Goal: Task Accomplishment & Management: Manage account settings

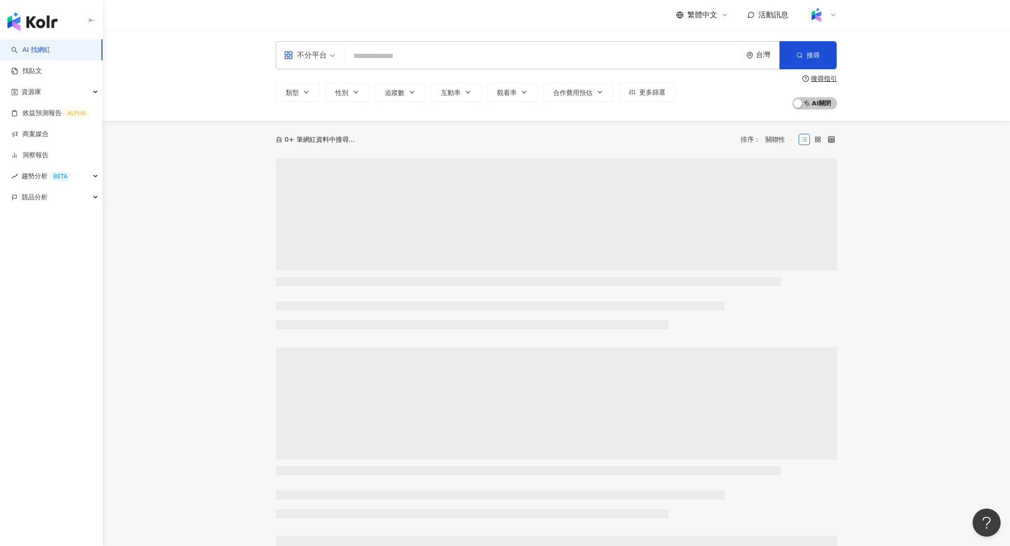
click at [820, 16] on img at bounding box center [816, 15] width 18 height 18
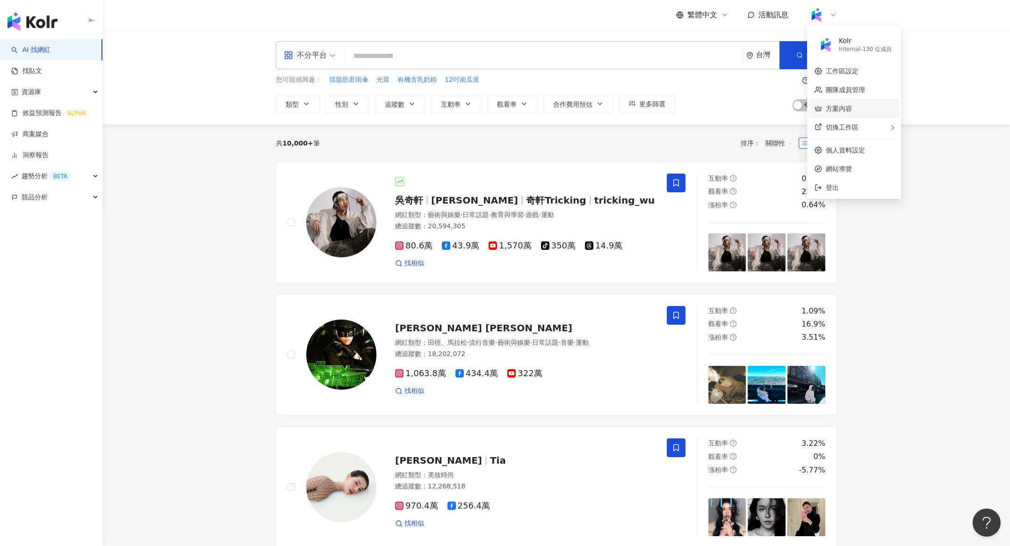
click at [851, 105] on link "方案內容" at bounding box center [839, 108] width 26 height 7
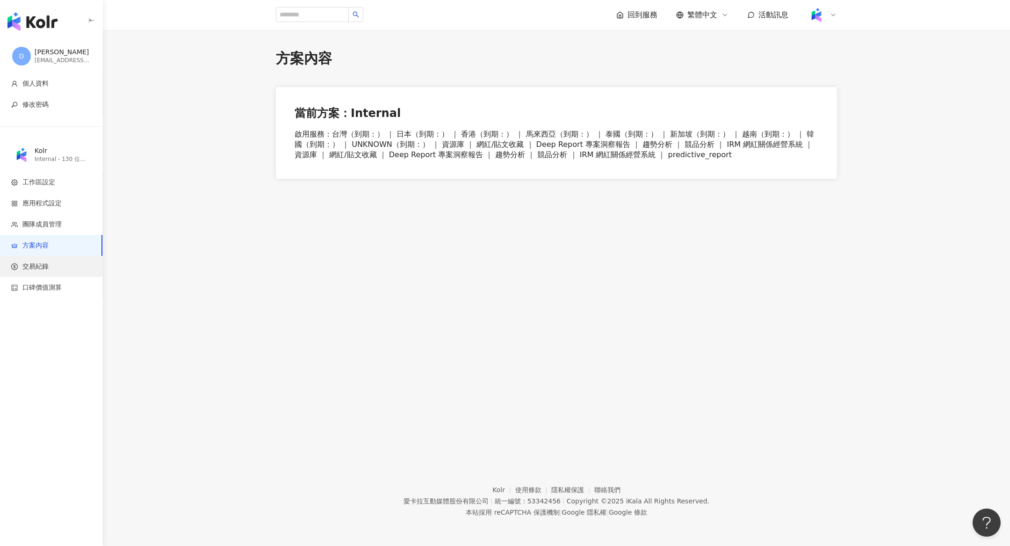
click at [74, 263] on span "交易紀錄" at bounding box center [53, 266] width 84 height 9
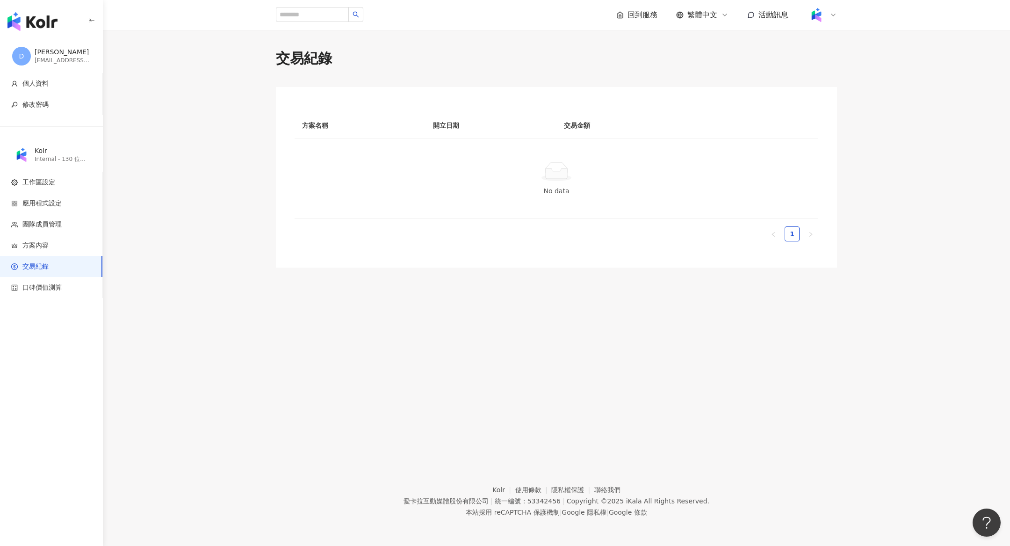
click at [830, 22] on div at bounding box center [822, 15] width 30 height 19
click at [829, 133] on div "切換工作區" at bounding box center [854, 127] width 90 height 19
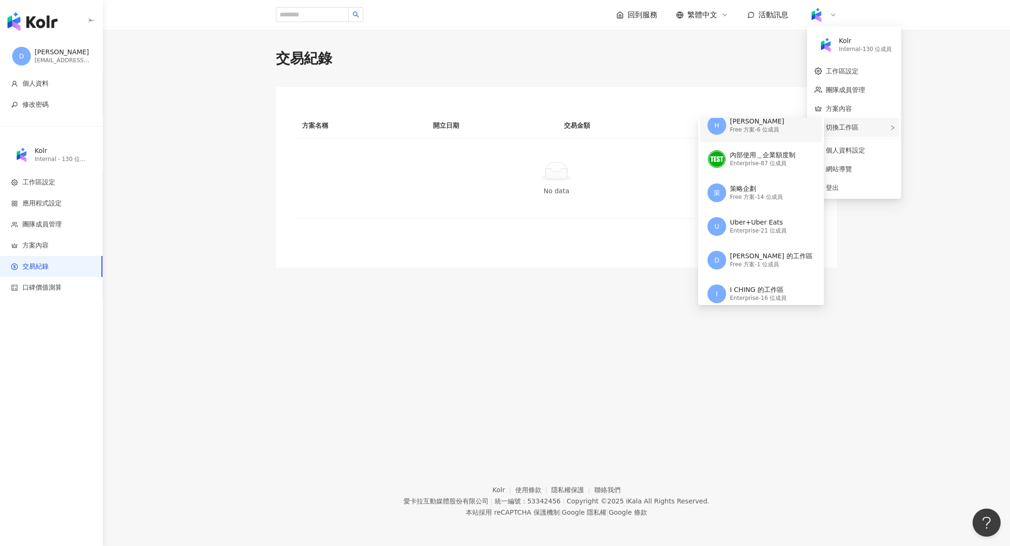
scroll to position [83, 0]
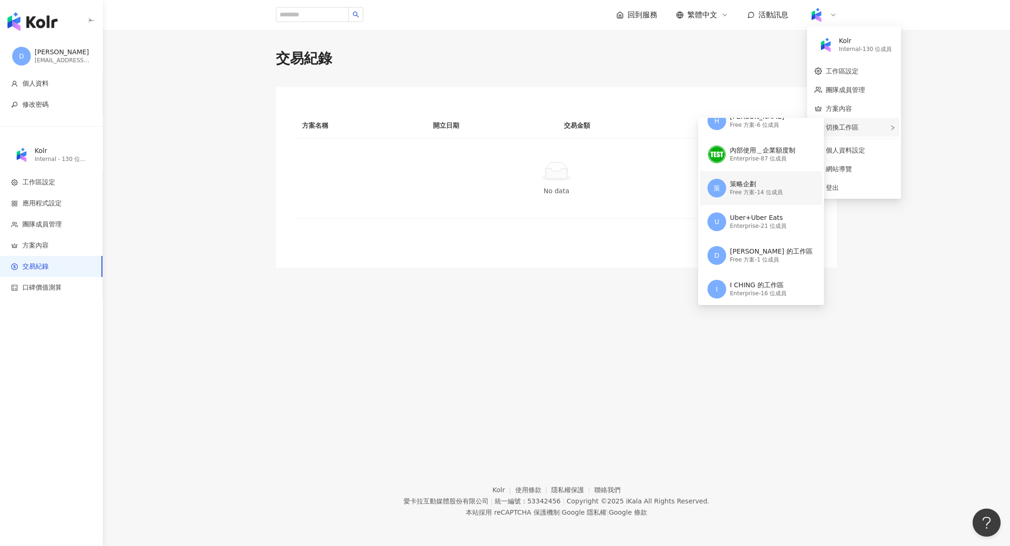
click at [766, 194] on div "Free 方案 - 14 位成員" at bounding box center [756, 192] width 53 height 8
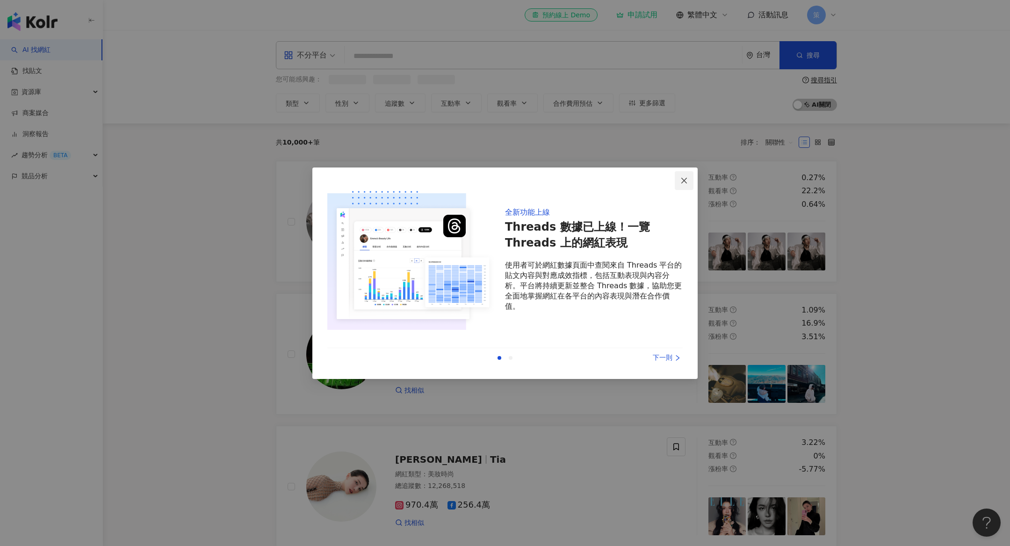
click at [680, 179] on span "Close" at bounding box center [684, 180] width 19 height 7
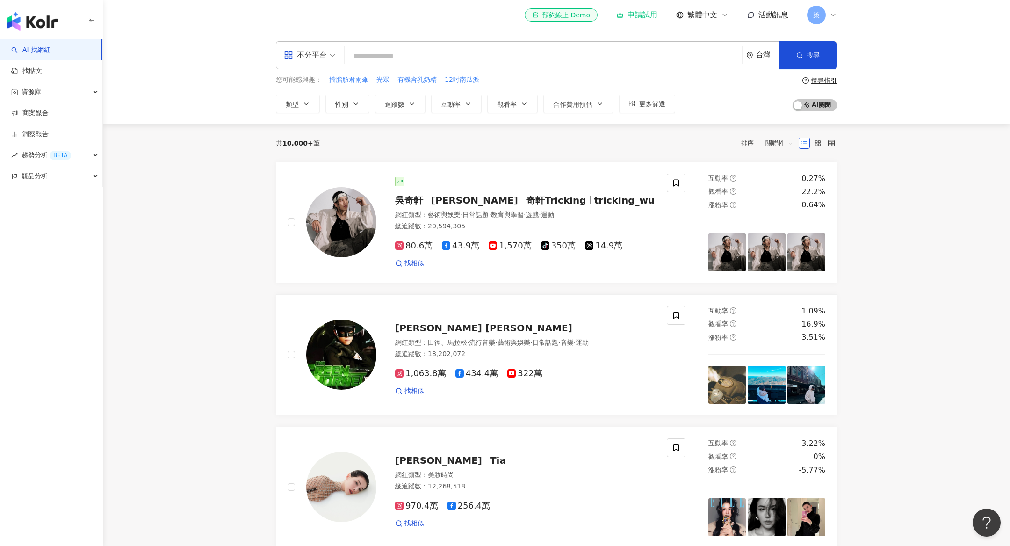
click at [826, 15] on div "策" at bounding box center [822, 15] width 30 height 19
click at [849, 123] on div "切換工作區" at bounding box center [854, 127] width 90 height 19
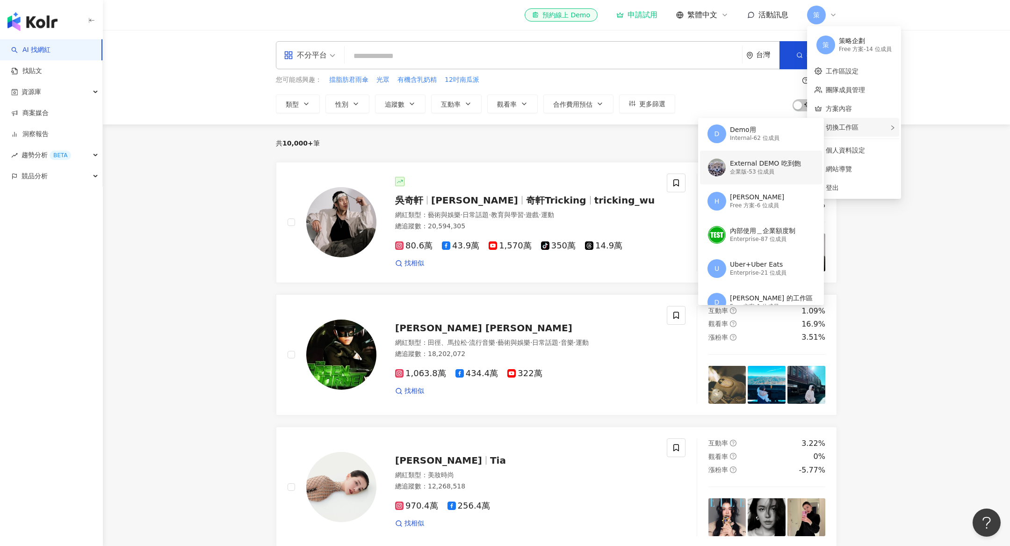
scroll to position [44, 0]
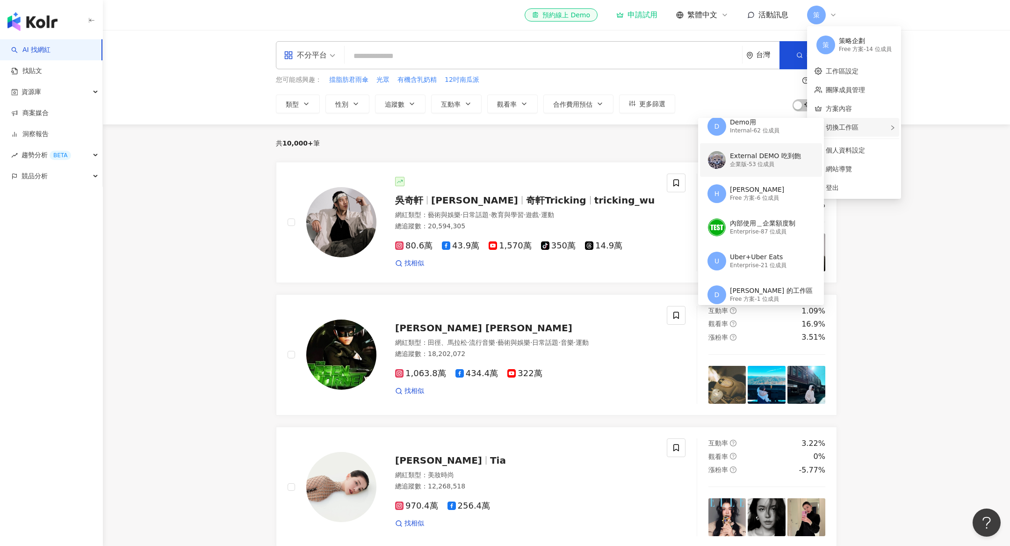
click at [762, 163] on div "企業版 - 53 位成員" at bounding box center [765, 164] width 71 height 8
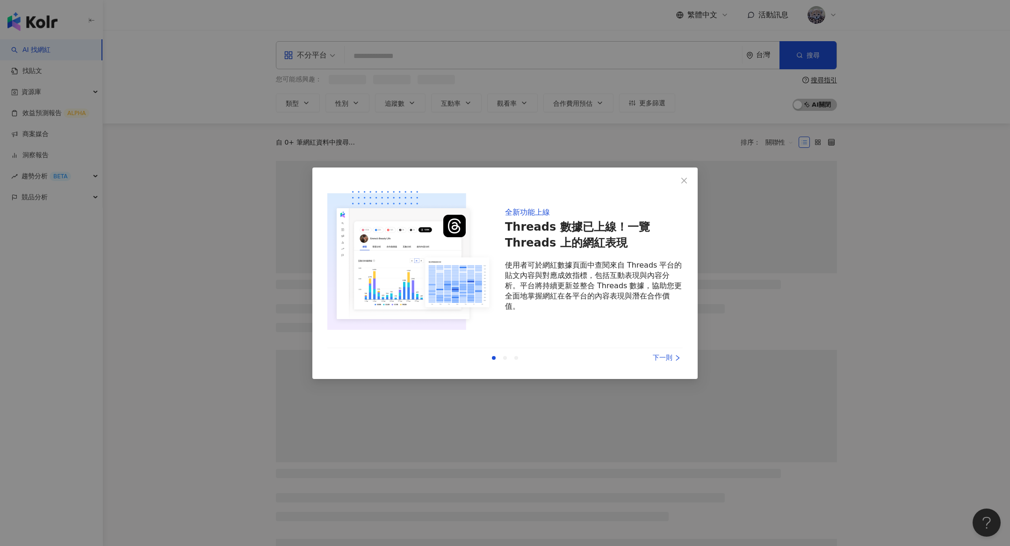
click at [791, 219] on div "全新功能上線 Threads 數據已上線！一覽 Threads 上的網紅表現 使用者可於網紅數據頁面中查閱來自 Threads 平台的貼文內容與對應成效指標，…" at bounding box center [505, 273] width 1010 height 546
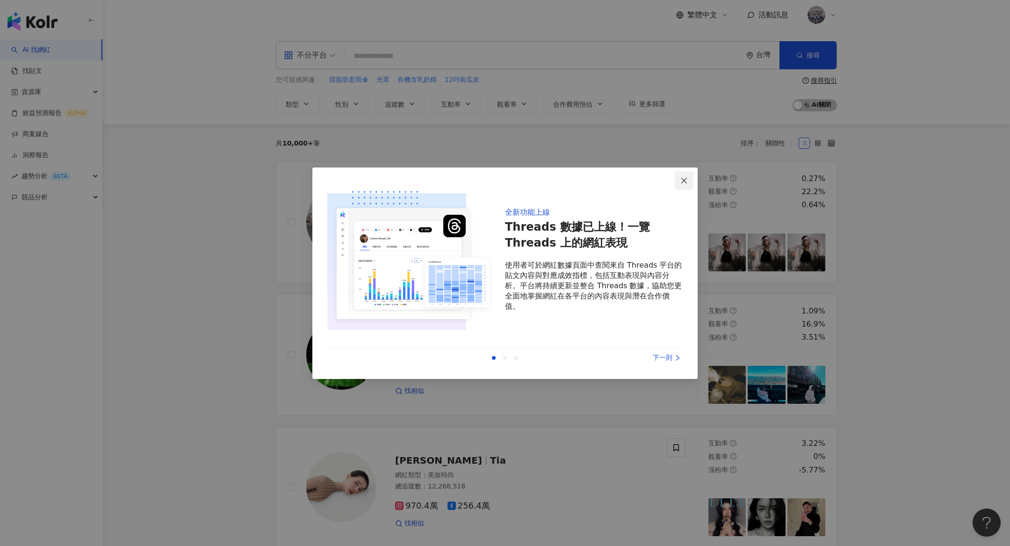
click at [682, 182] on icon "close" at bounding box center [684, 181] width 6 height 6
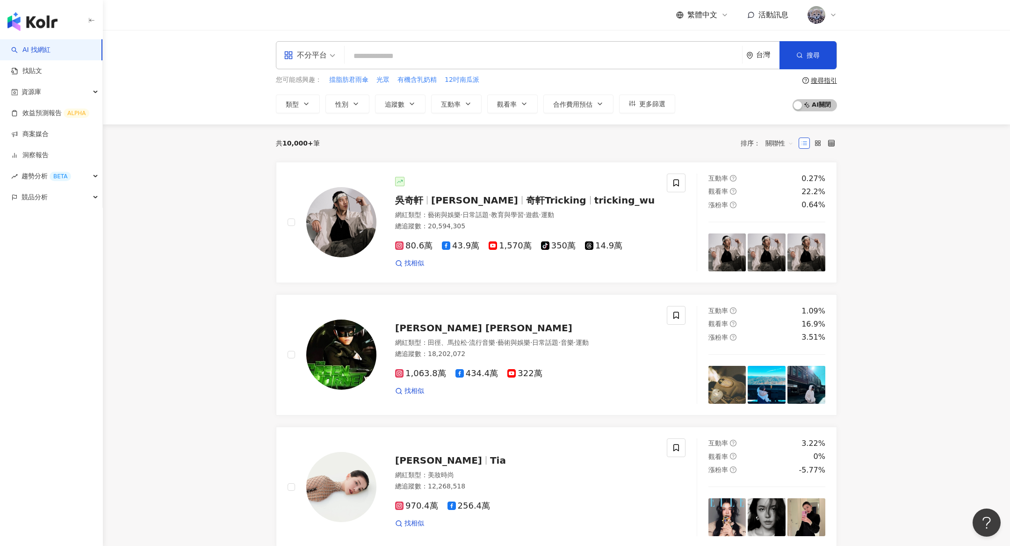
click at [813, 19] on img at bounding box center [816, 15] width 18 height 18
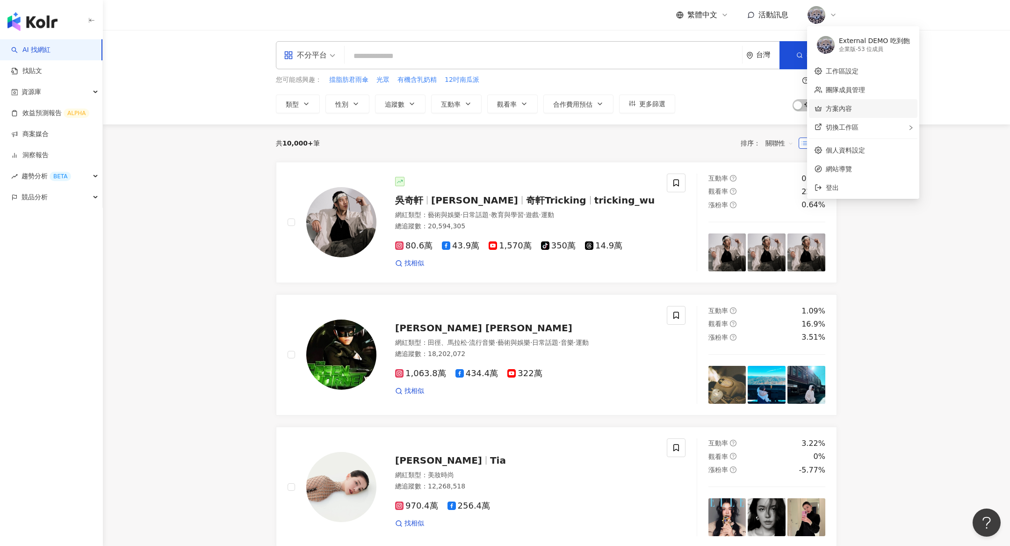
click at [832, 110] on link "方案內容" at bounding box center [839, 108] width 26 height 7
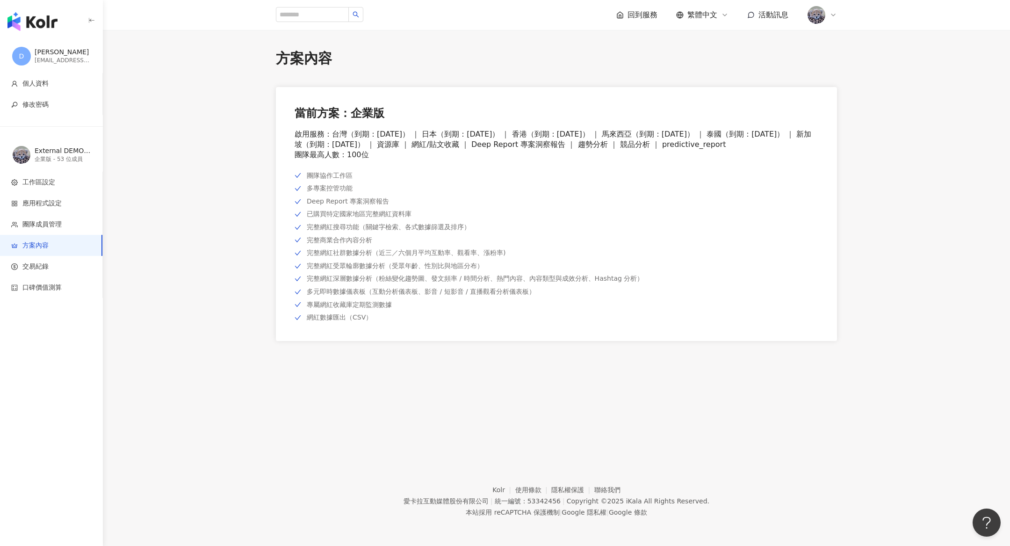
click at [820, 11] on img at bounding box center [816, 15] width 18 height 18
click at [848, 108] on link "方案內容" at bounding box center [839, 108] width 26 height 7
click at [814, 14] on img at bounding box center [816, 15] width 18 height 18
click at [853, 75] on link "工作區設定" at bounding box center [842, 70] width 33 height 7
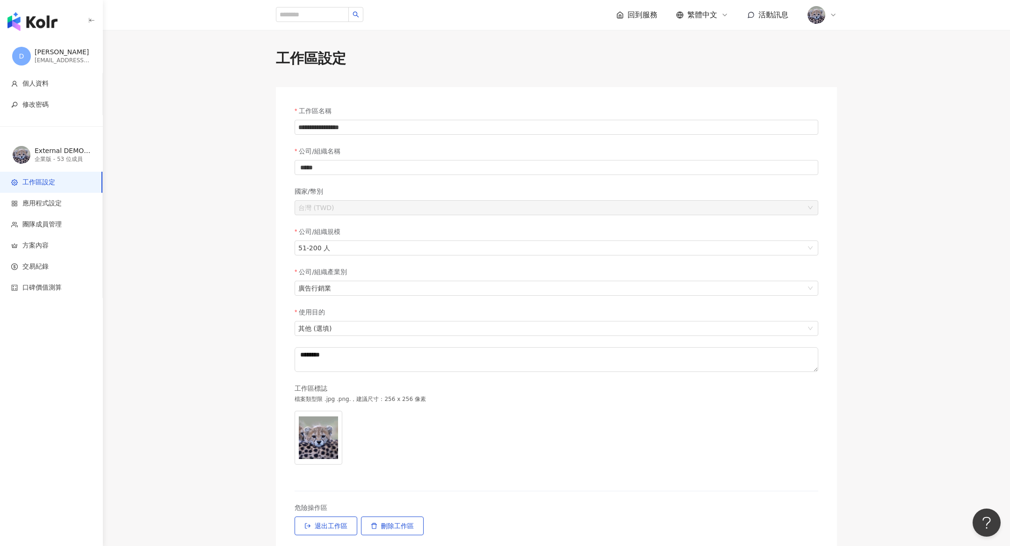
click at [824, 19] on span at bounding box center [816, 15] width 19 height 19
click at [837, 108] on link "方案內容" at bounding box center [839, 108] width 26 height 7
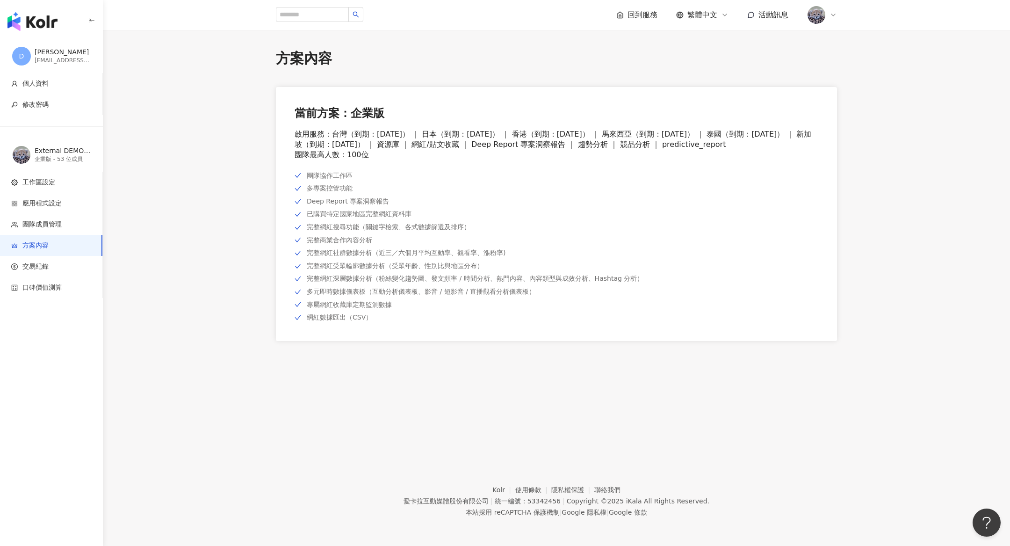
click at [828, 8] on div at bounding box center [822, 15] width 30 height 19
click at [823, 131] on div "切換工作區" at bounding box center [863, 127] width 108 height 19
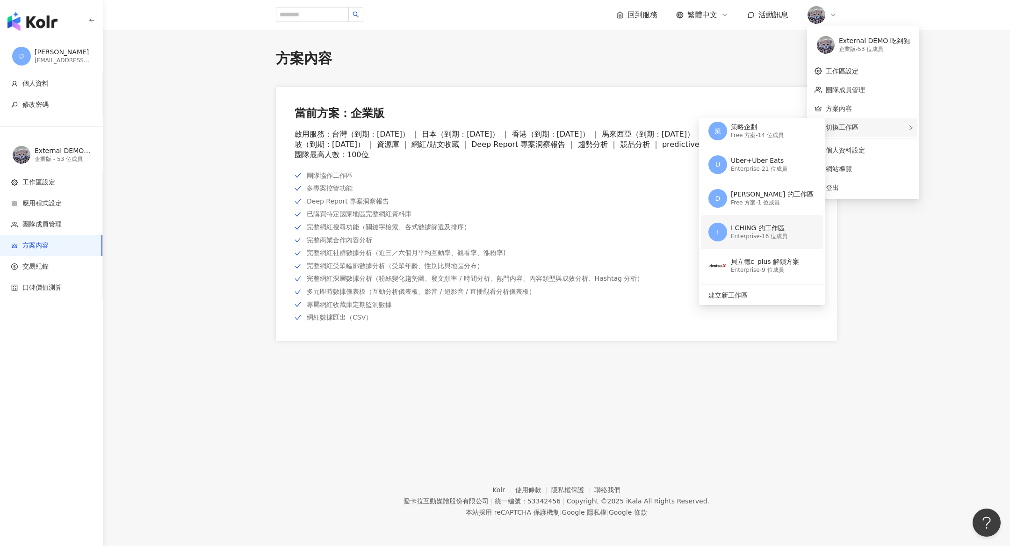
scroll to position [6, 0]
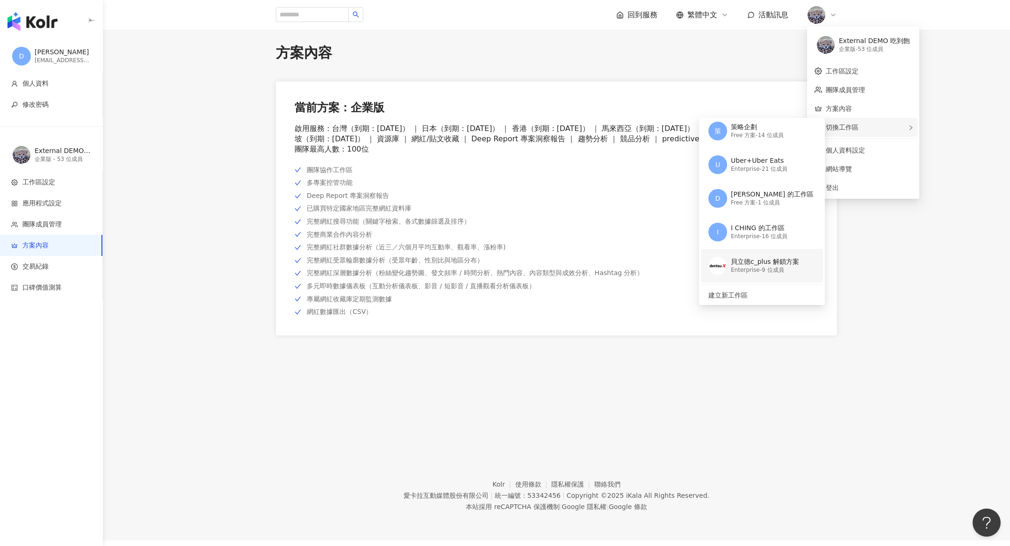
click at [746, 262] on div "貝立德c_plus 解鎖方案" at bounding box center [765, 261] width 68 height 9
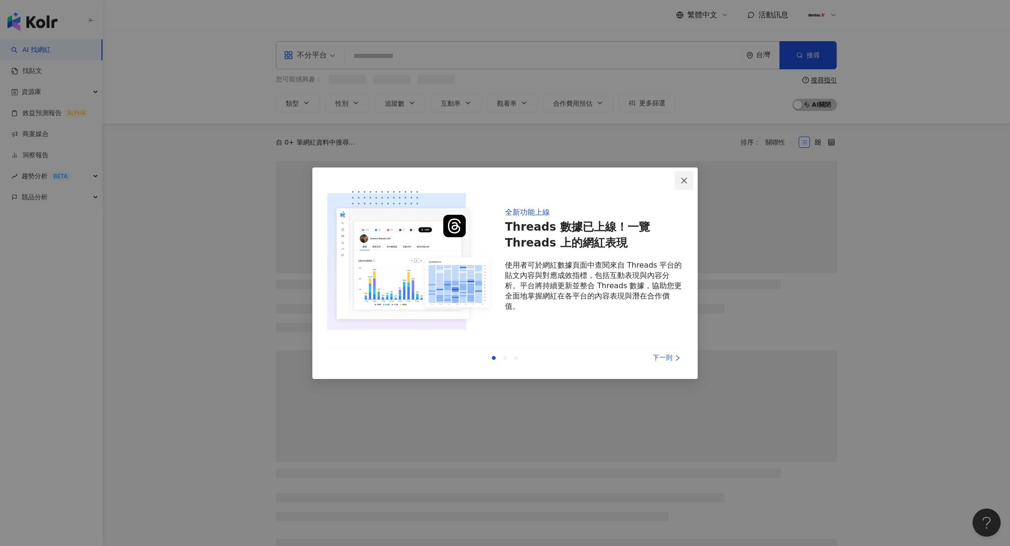
click at [683, 180] on icon "close" at bounding box center [683, 180] width 7 height 7
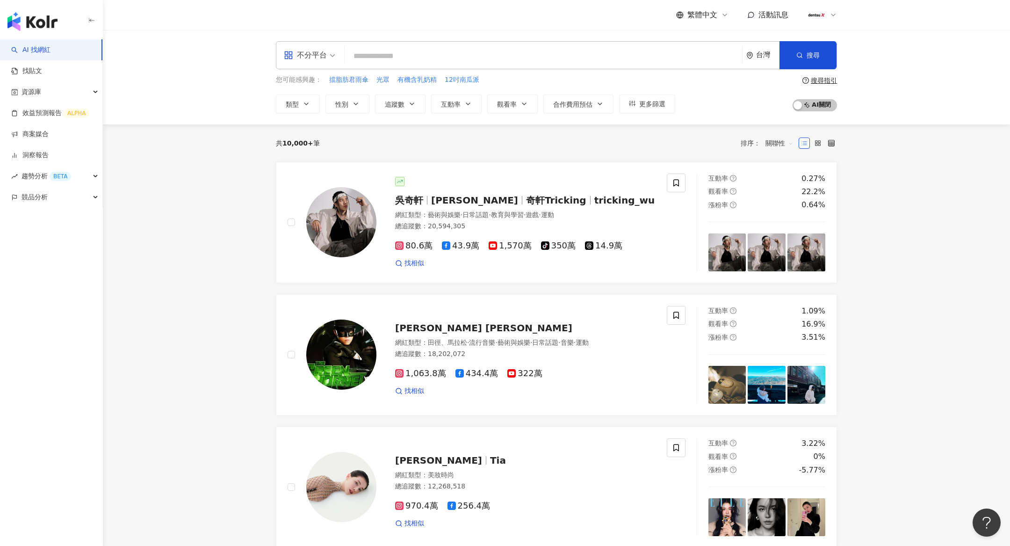
click at [822, 10] on img at bounding box center [816, 15] width 18 height 18
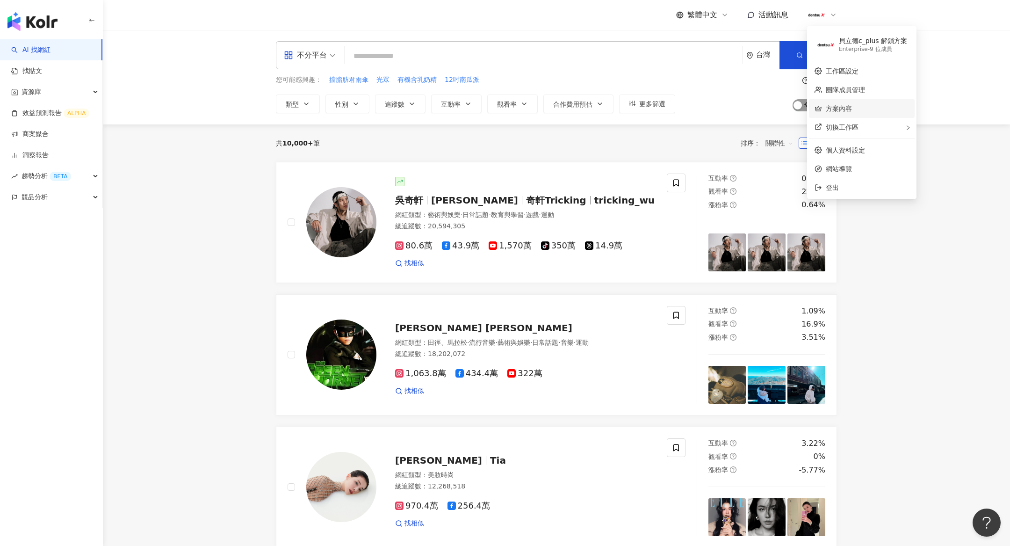
click at [831, 109] on link "方案內容" at bounding box center [839, 108] width 26 height 7
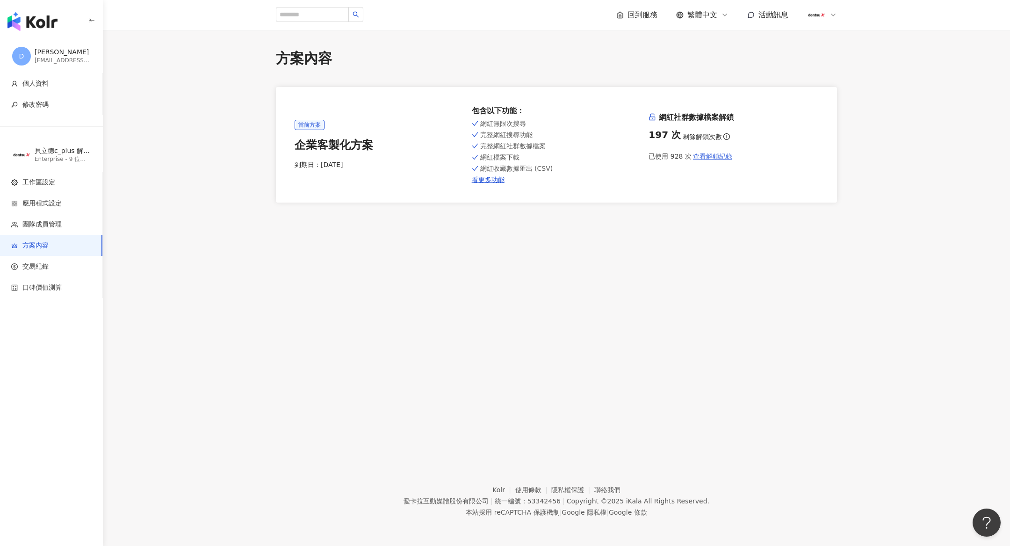
click at [711, 158] on span "查看解鎖紀錄" at bounding box center [712, 155] width 39 height 7
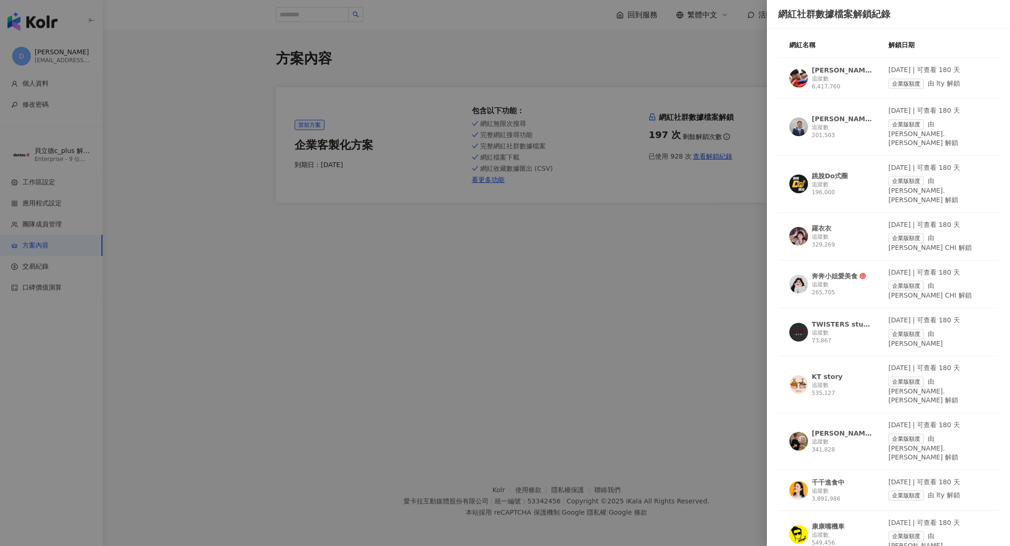
click at [666, 173] on div at bounding box center [505, 273] width 1010 height 546
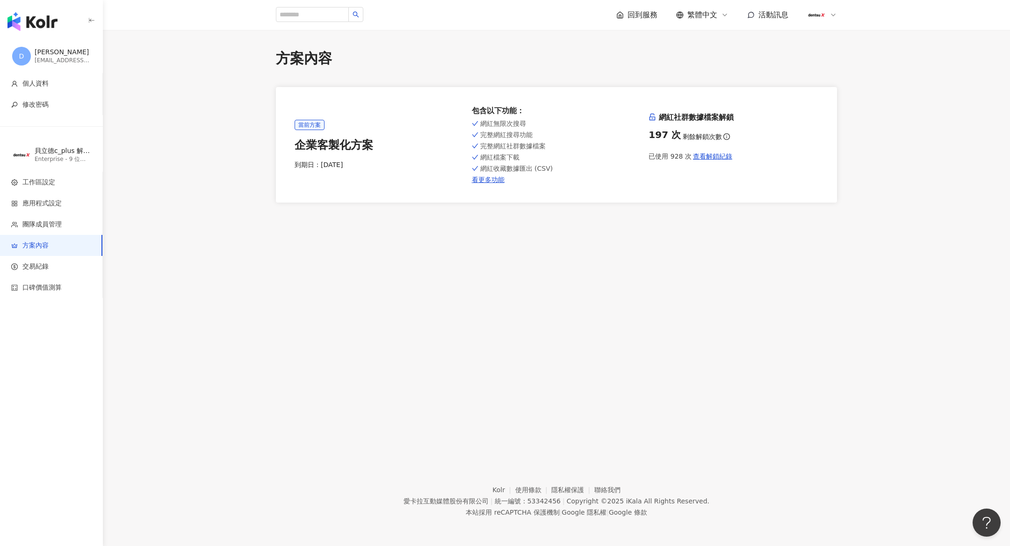
click at [496, 174] on div "網紅無限次搜尋 完整網紅搜尋功能 完整網紅社群數據檔案 網紅檔案下載 網紅收藏數據匯出 (CSV) 看更多功能" at bounding box center [557, 151] width 170 height 66
click at [486, 181] on link "看更多功能" at bounding box center [557, 179] width 170 height 7
click at [808, 19] on img at bounding box center [816, 15] width 18 height 18
click at [584, 135] on div "完整網紅搜尋功能" at bounding box center [557, 134] width 170 height 7
click at [486, 183] on link "看更多功能" at bounding box center [557, 179] width 170 height 7
